Goal: Information Seeking & Learning: Learn about a topic

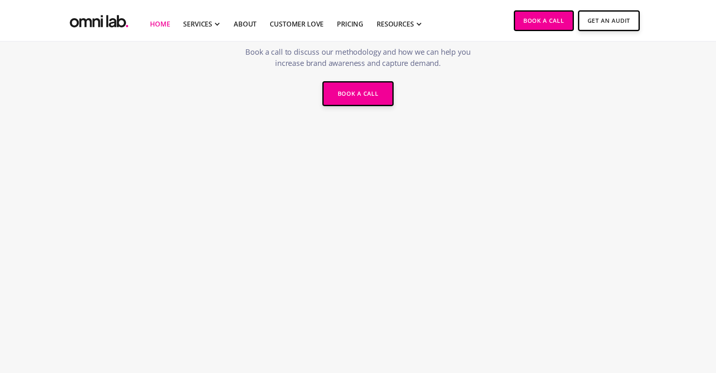
scroll to position [1787, 0]
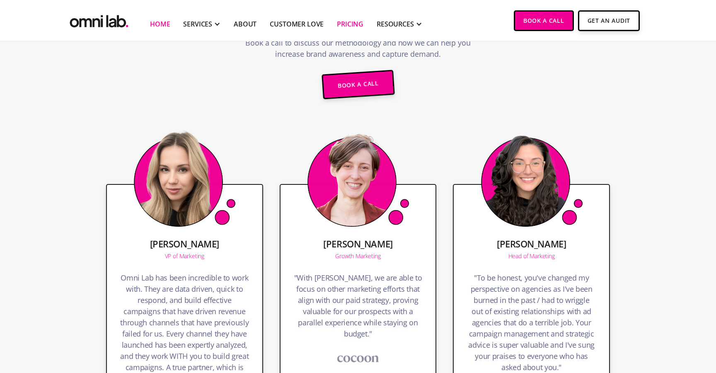
click at [344, 24] on link "Pricing" at bounding box center [350, 24] width 27 height 10
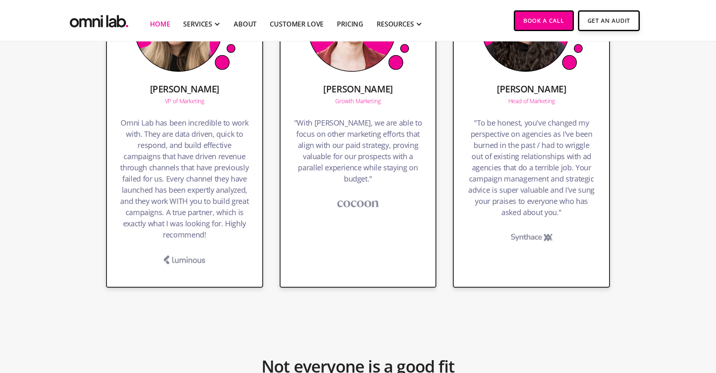
scroll to position [2194, 0]
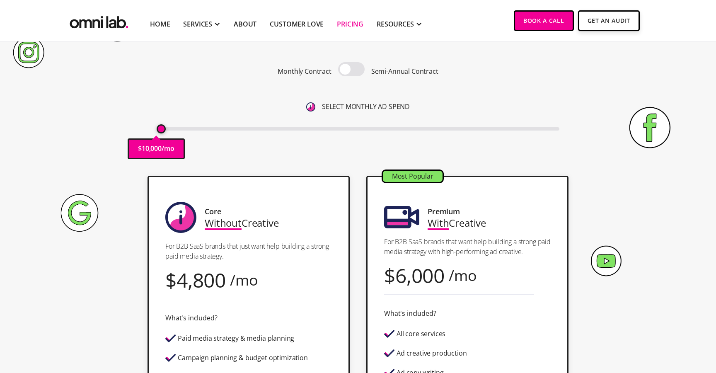
click at [349, 76] on div "Monthly Contract Semi-Annual Contract" at bounding box center [358, 71] width 403 height 18
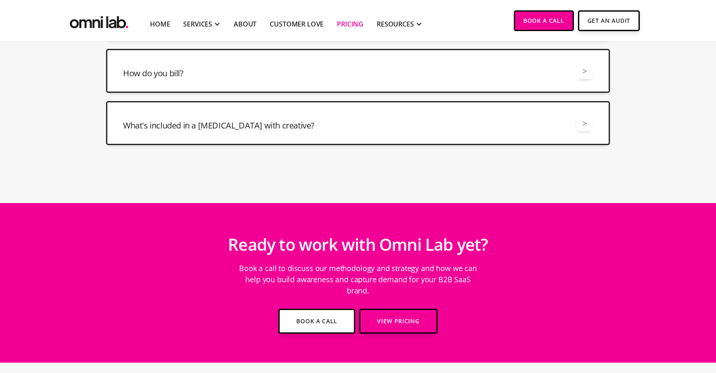
scroll to position [2449, 0]
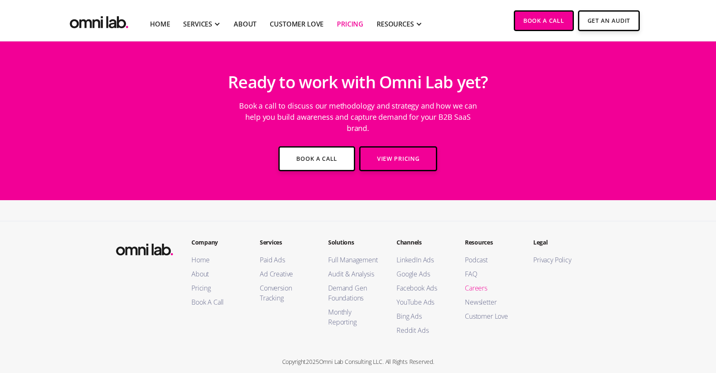
click at [477, 283] on link "Careers" at bounding box center [491, 288] width 52 height 10
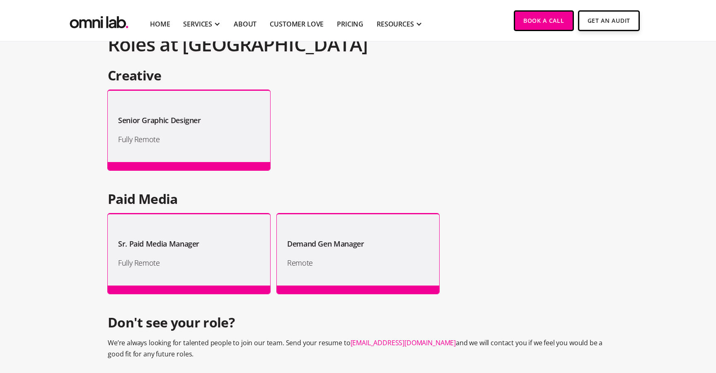
scroll to position [683, 0]
